Goal: Information Seeking & Learning: Understand process/instructions

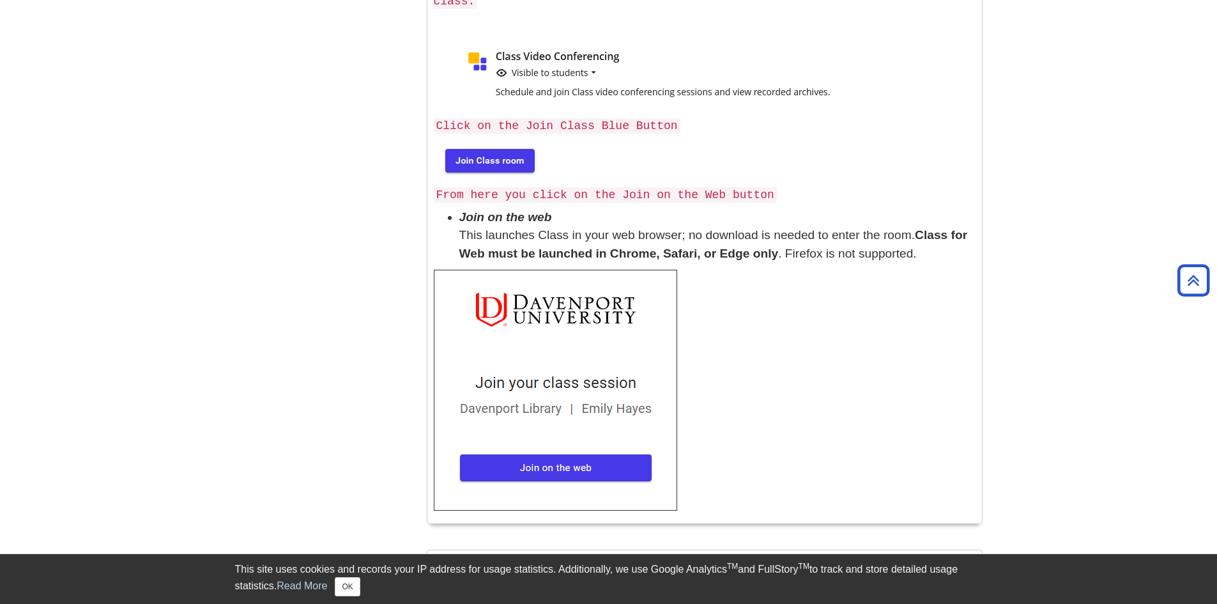
scroll to position [319, 0]
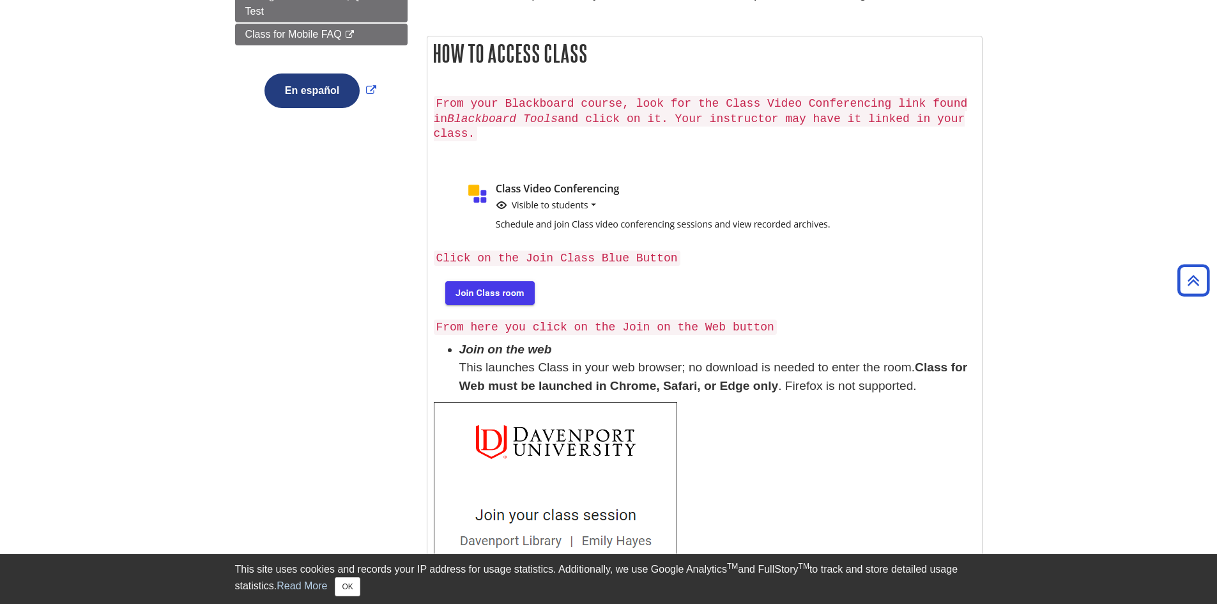
click at [532, 272] on img at bounding box center [489, 292] width 110 height 41
click at [516, 273] on img at bounding box center [489, 292] width 110 height 41
click at [461, 274] on img at bounding box center [489, 292] width 110 height 41
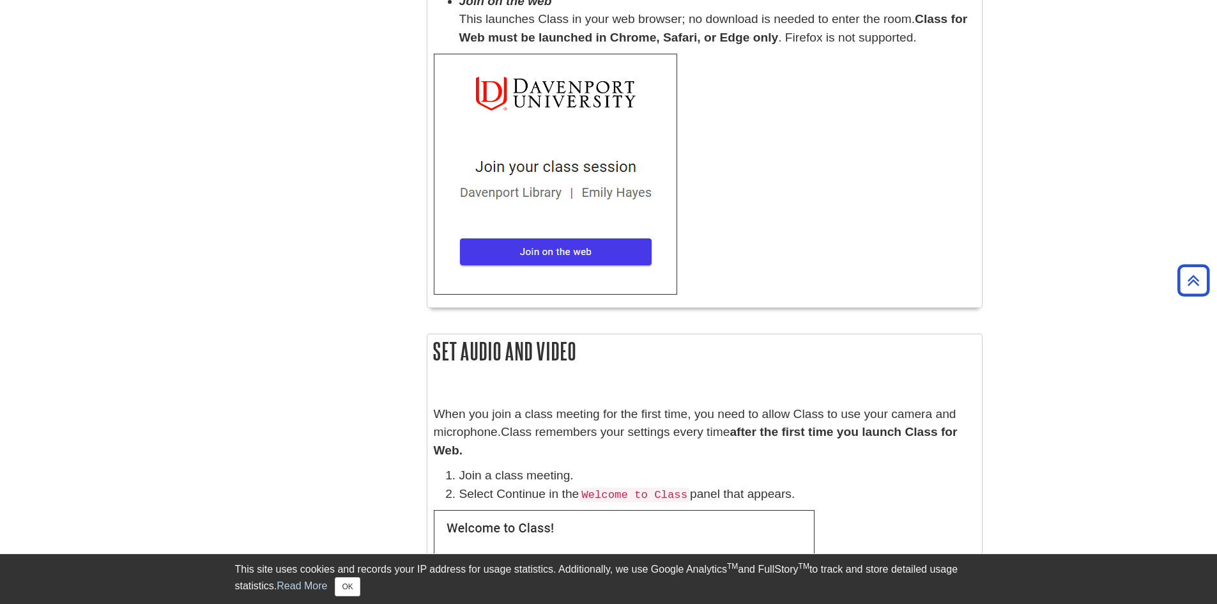
scroll to position [575, 0]
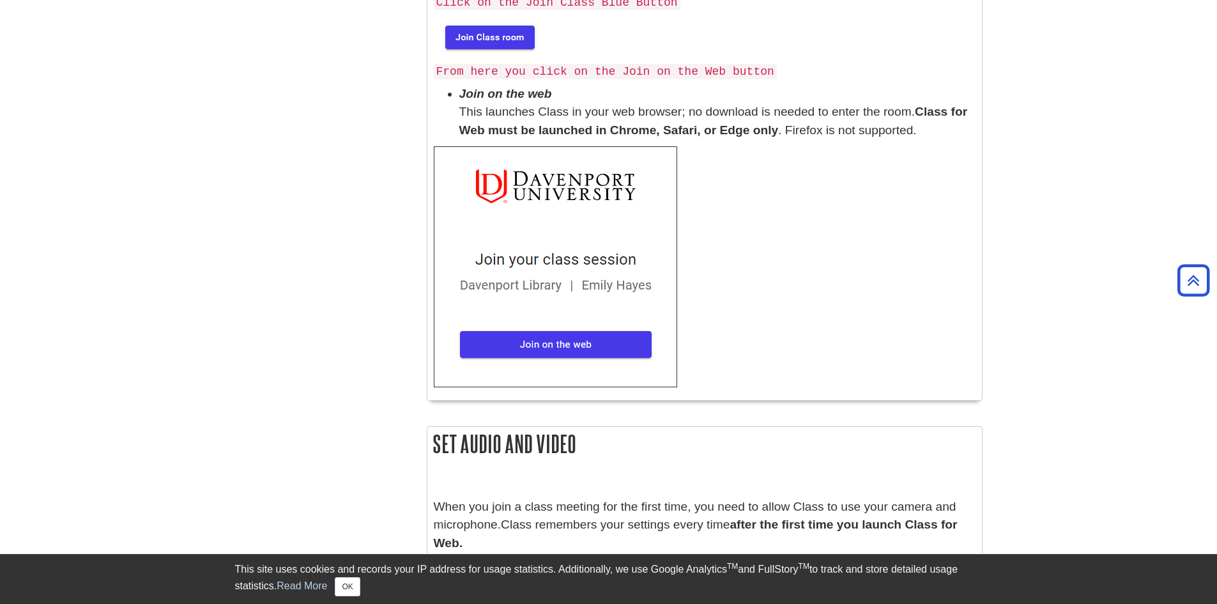
click at [603, 329] on img at bounding box center [555, 266] width 243 height 241
click at [346, 583] on button "OK" at bounding box center [347, 586] width 25 height 19
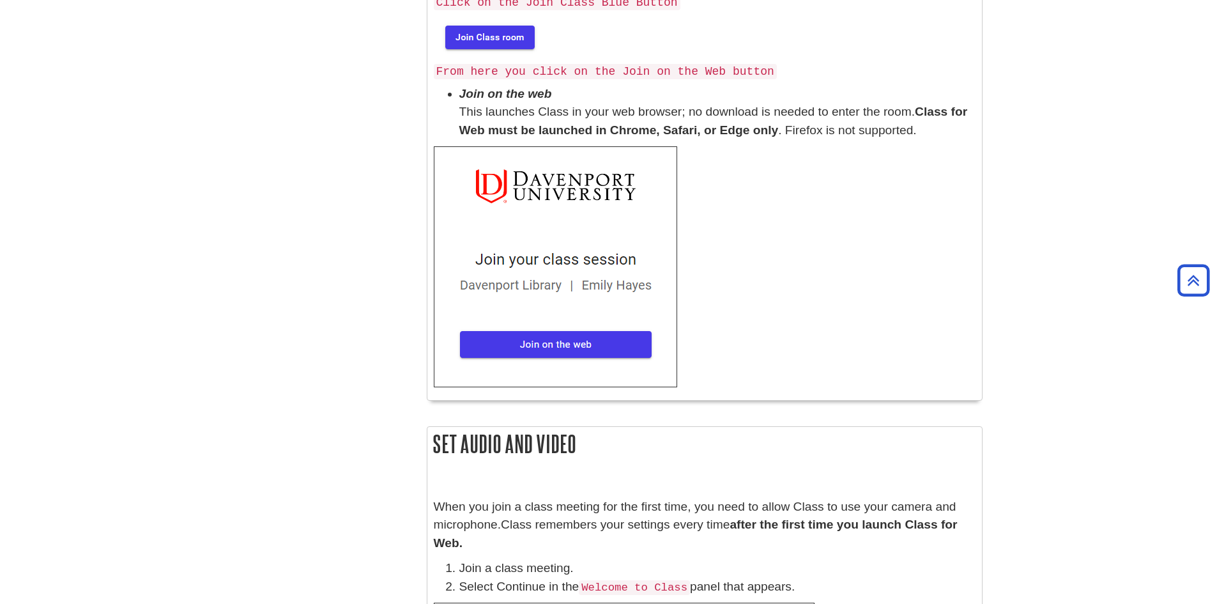
click at [480, 20] on img at bounding box center [489, 36] width 110 height 41
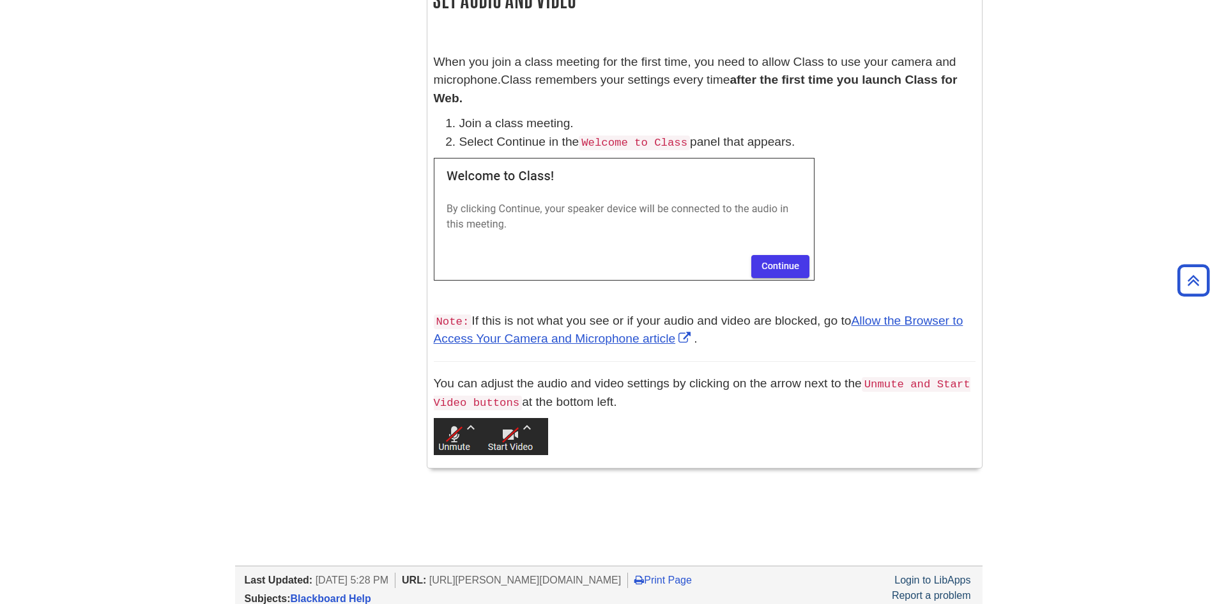
scroll to position [1022, 0]
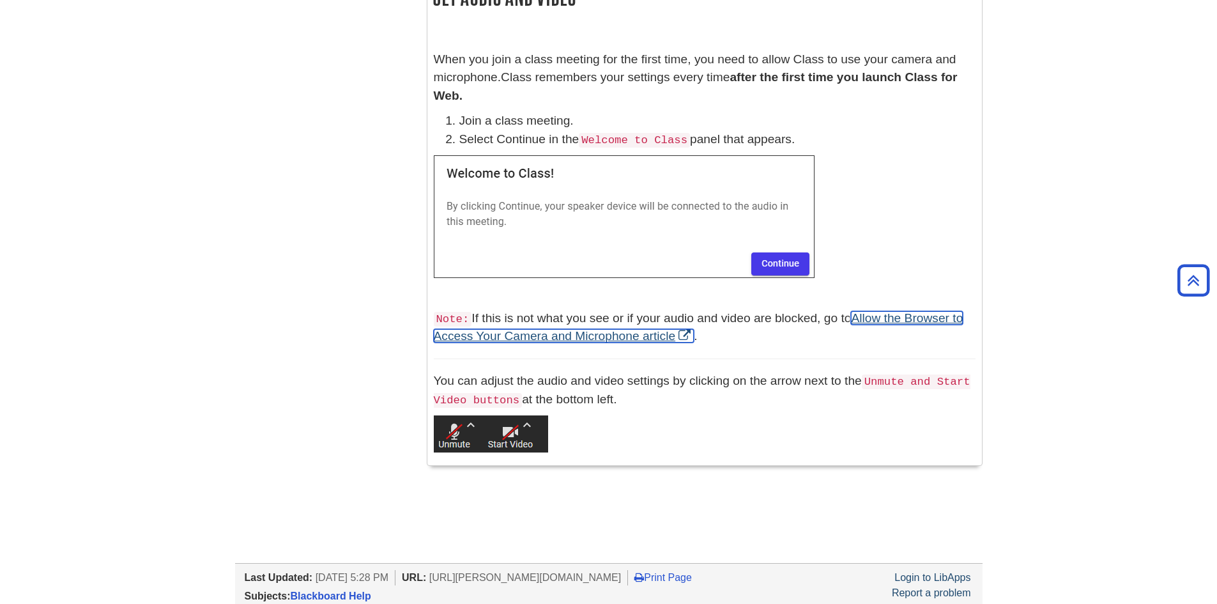
click at [535, 323] on link "Allow the Browser to Access Your Camera and Microphone article" at bounding box center [699, 327] width 530 height 32
click at [513, 415] on img at bounding box center [491, 433] width 114 height 37
click at [538, 415] on img at bounding box center [491, 433] width 114 height 37
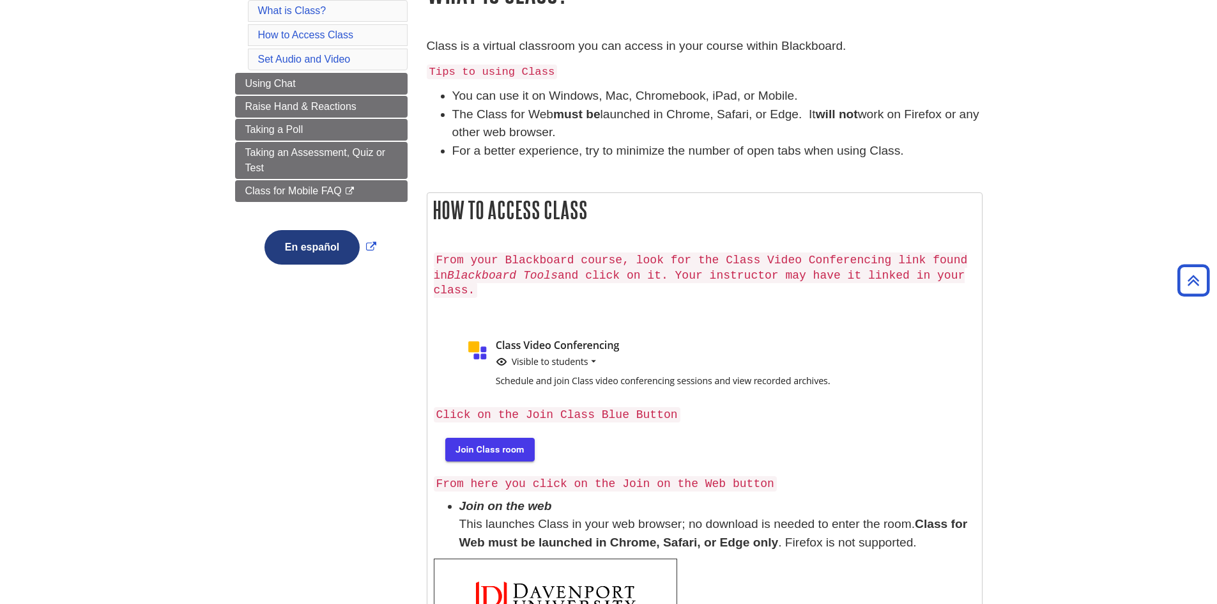
scroll to position [141, 0]
